Goal: Information Seeking & Learning: Check status

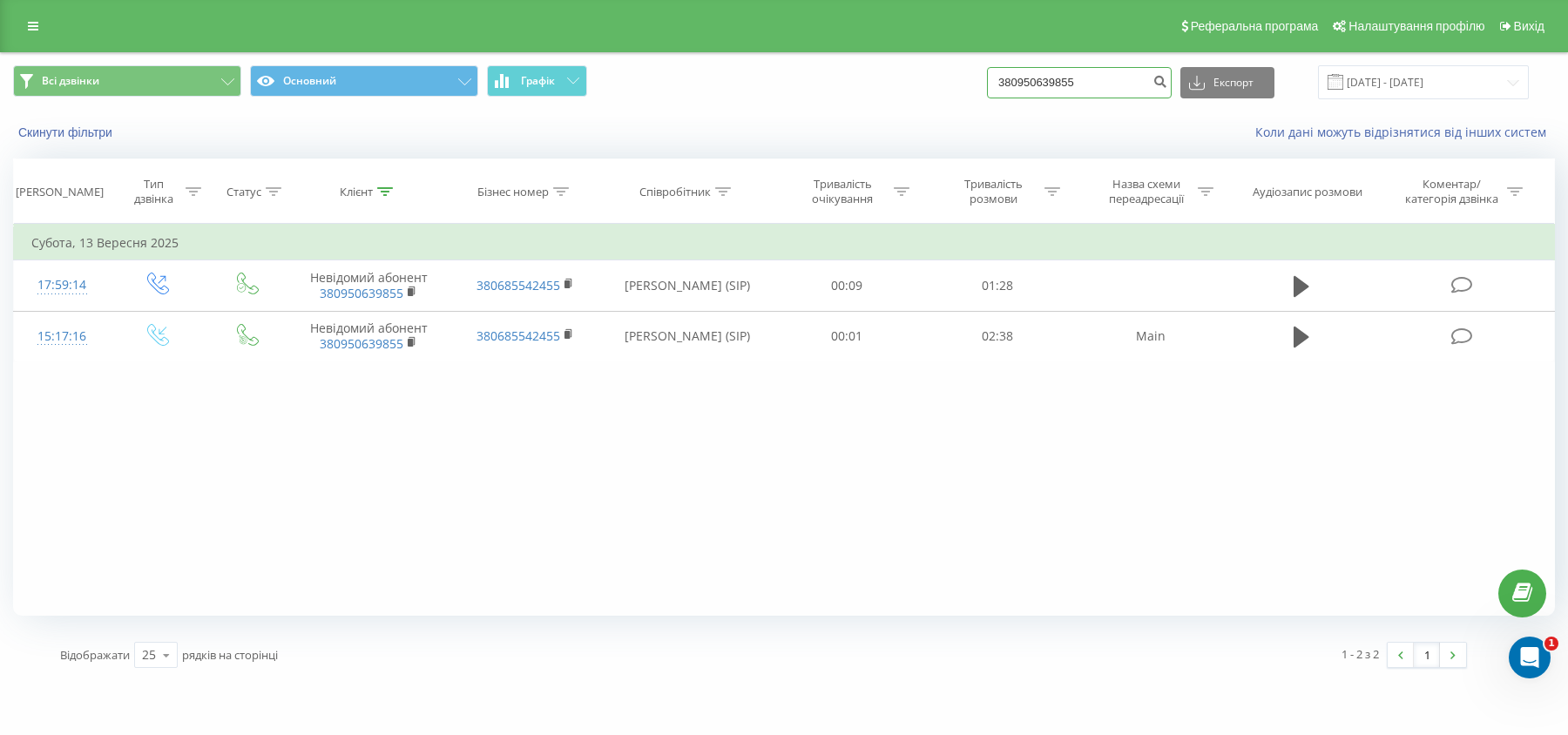
click at [1081, 77] on input "380950639855" at bounding box center [1079, 82] width 185 height 31
paste input "[PHONE_NUMBER]"
type input "380950277802"
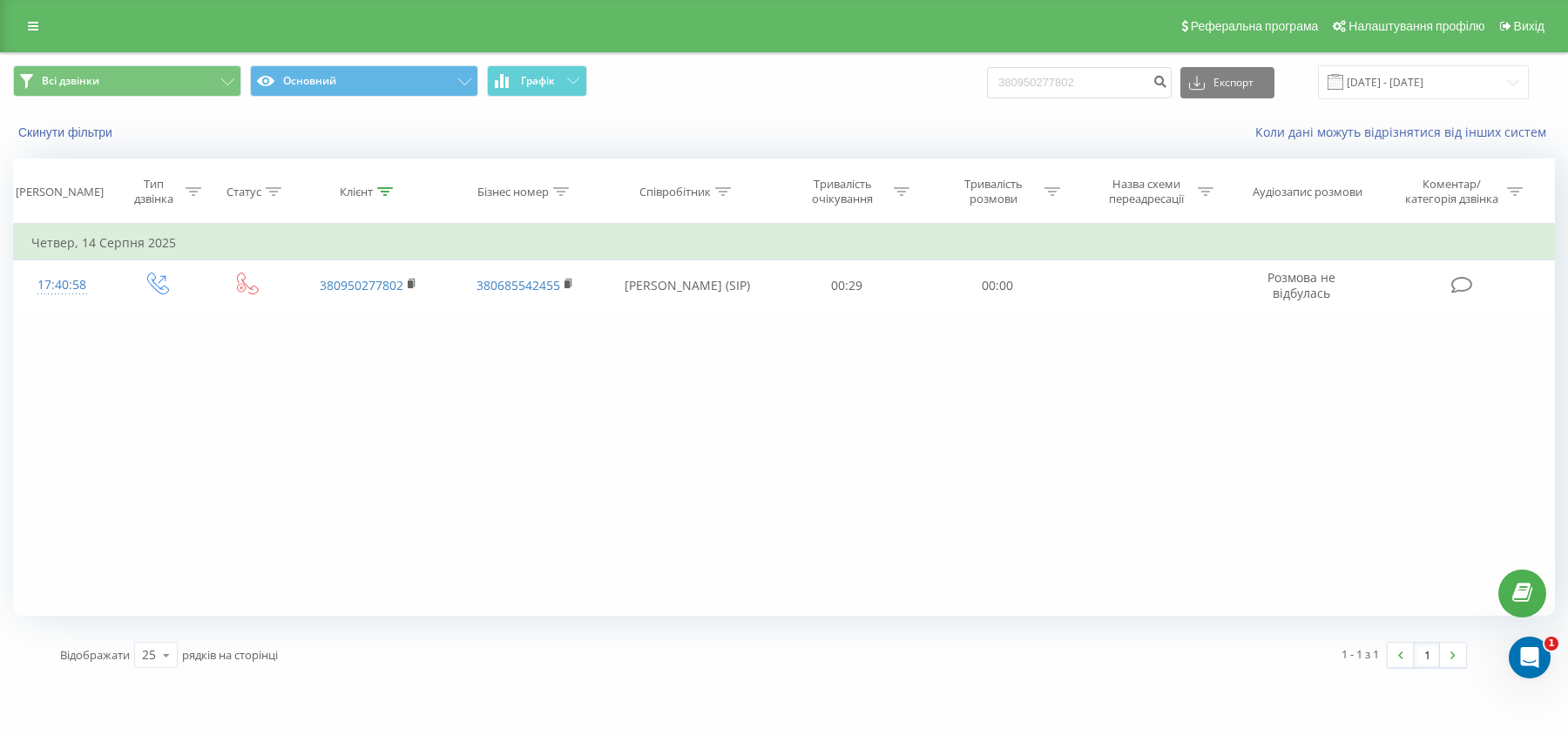
click at [1211, 359] on div "Фільтрувати за умовою Дорівнює Введіть значення Скасувати OK Фільтрувати за умо…" at bounding box center [784, 420] width 1541 height 392
